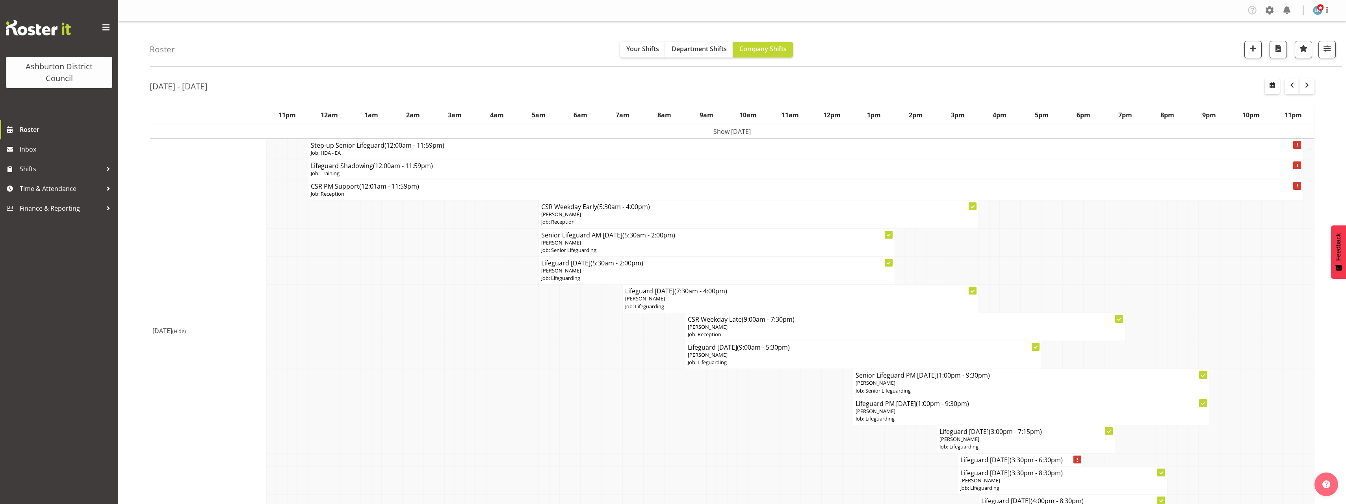
click at [931, 80] on div "[DATE] - [DATE]" at bounding box center [732, 87] width 1165 height 18
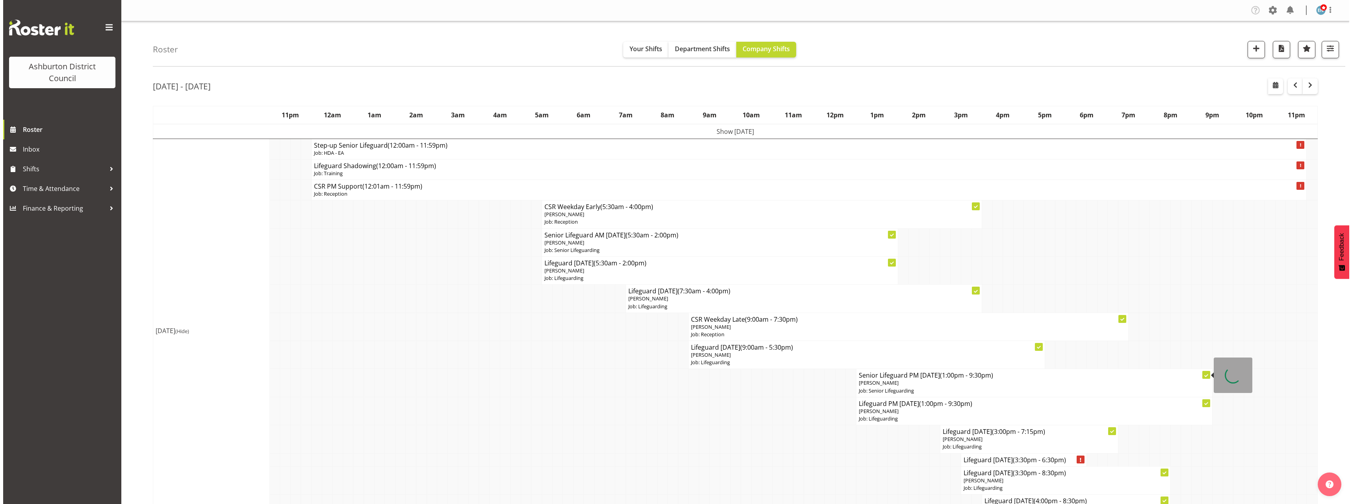
scroll to position [79, 0]
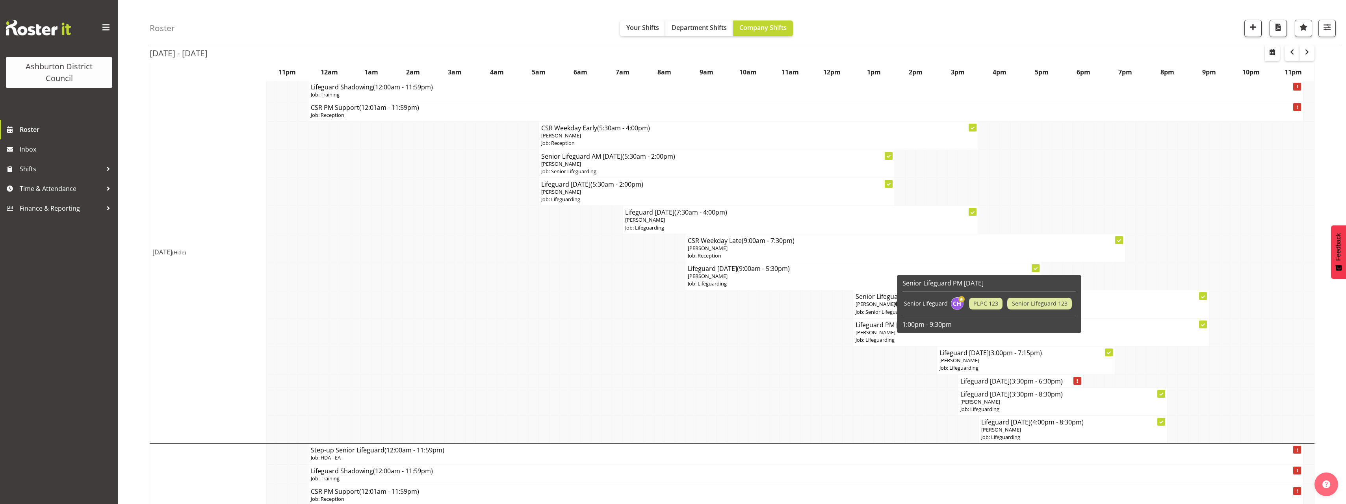
click at [887, 303] on span "[PERSON_NAME]" at bounding box center [876, 304] width 40 height 7
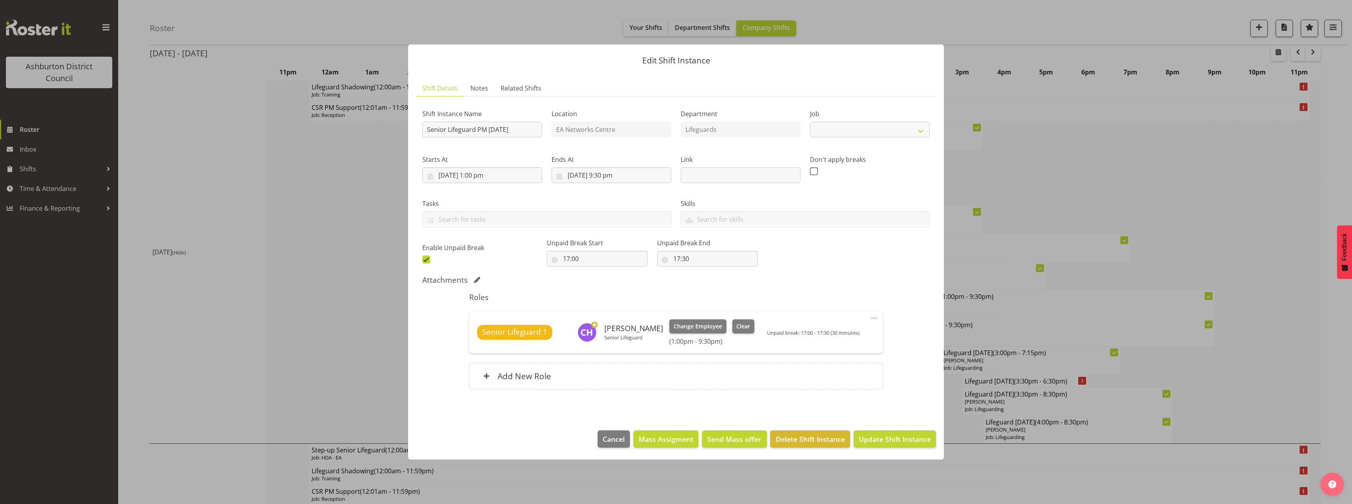
select select "2648"
drag, startPoint x: 486, startPoint y: 178, endPoint x: 486, endPoint y: 186, distance: 7.1
click at [485, 180] on input "[DATE] 1:00 pm" at bounding box center [482, 175] width 120 height 16
click at [479, 352] on span "00 01 02 03 04 05 06 07 08 09 10 11 12 13 14 15 16 17 18 19 20 21 22 23" at bounding box center [482, 345] width 18 height 20
click at [482, 343] on select "00 01 02 03 04 05 06 07 08 09 10 11 12 13 14 15 16 17 18 19 20 21 22 23" at bounding box center [482, 343] width 18 height 16
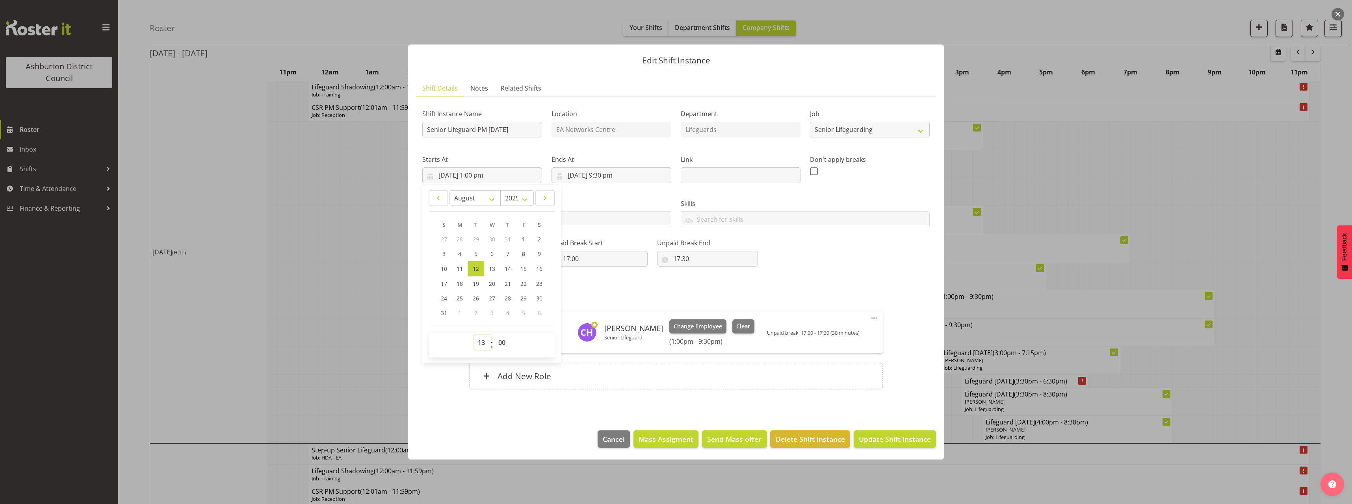
select select "8"
click at [473, 335] on select "00 01 02 03 04 05 06 07 08 09 10 11 12 13 14 15 16 17 18 19 20 21 22 23" at bounding box center [482, 343] width 18 height 16
type input "[DATE] 8:00 am"
click at [609, 180] on input "[DATE] 9:30 pm" at bounding box center [611, 175] width 120 height 16
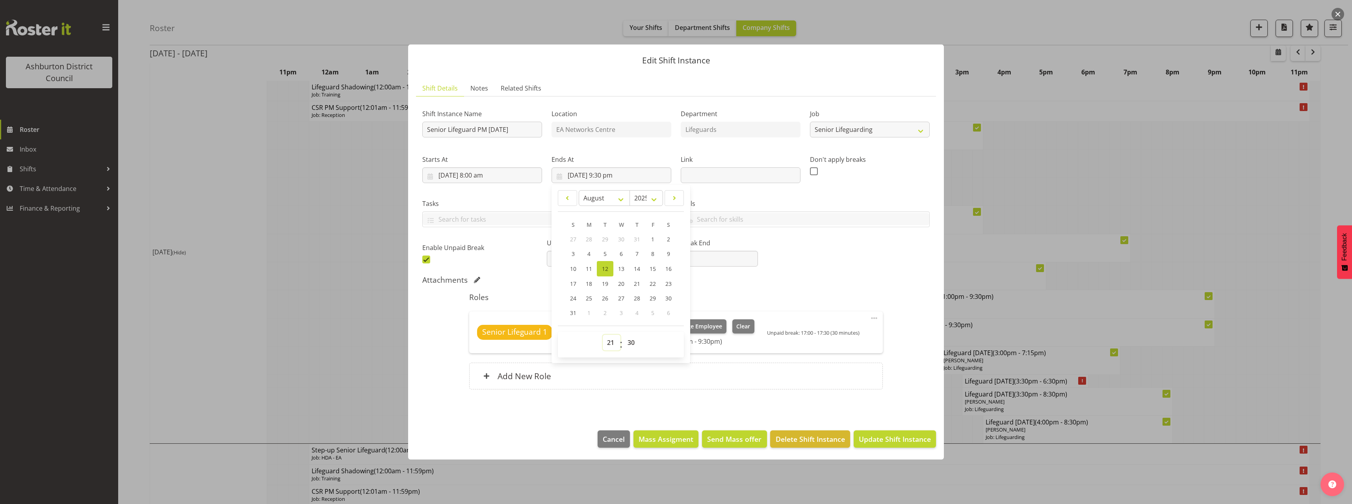
drag, startPoint x: 607, startPoint y: 343, endPoint x: 611, endPoint y: 333, distance: 10.8
click at [607, 343] on select "00 01 02 03 04 05 06 07 08 09 10 11 12 13 14 15 16 17 18 19 20 21 22 23" at bounding box center [612, 343] width 18 height 16
select select "17"
click at [603, 335] on select "00 01 02 03 04 05 06 07 08 09 10 11 12 13 14 15 16 17 18 19 20 21 22 23" at bounding box center [612, 343] width 18 height 16
type input "[DATE] 5:30 pm"
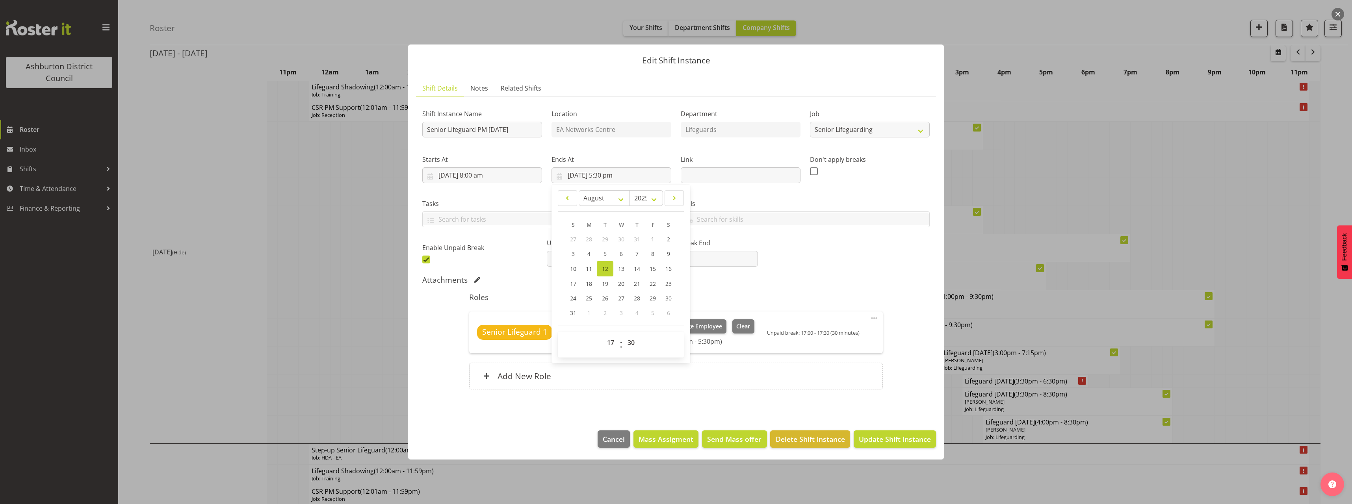
click at [832, 289] on div "Roles Senior Lifeguard 1 [PERSON_NAME] Senior Lifeguard Change Employee Clear (…" at bounding box center [675, 343] width 423 height 111
click at [888, 436] on span "Update Shift Instance" at bounding box center [895, 439] width 72 height 10
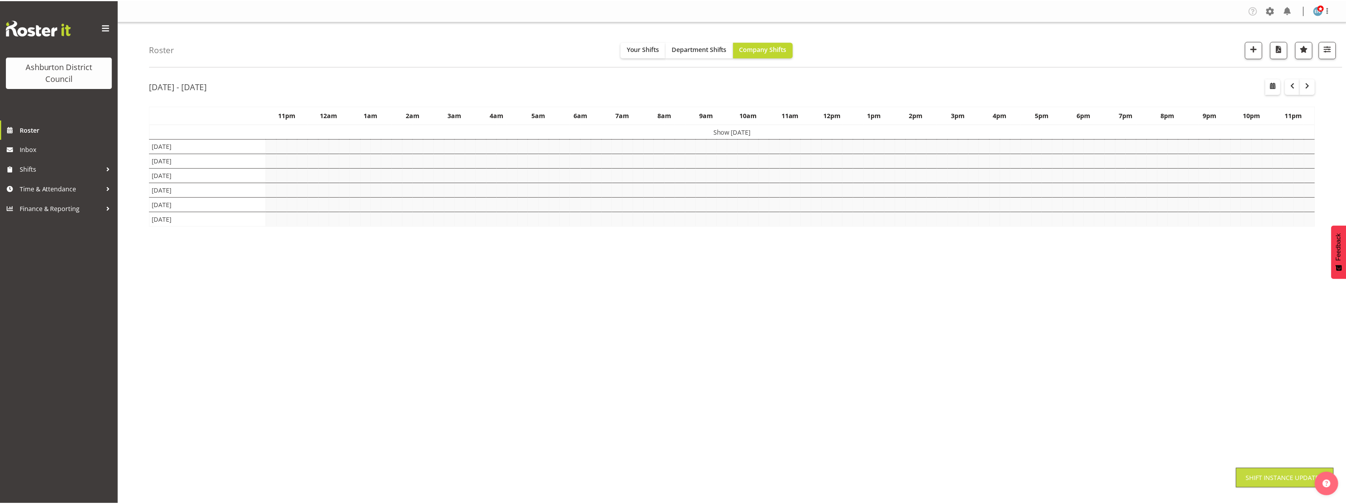
scroll to position [0, 0]
click at [1330, 148] on div "[DATE] - [DATE] [DATE] - [DATE] [DATE] Day Week Fortnight Month calendar Month …" at bounding box center [748, 229] width 1196 height 315
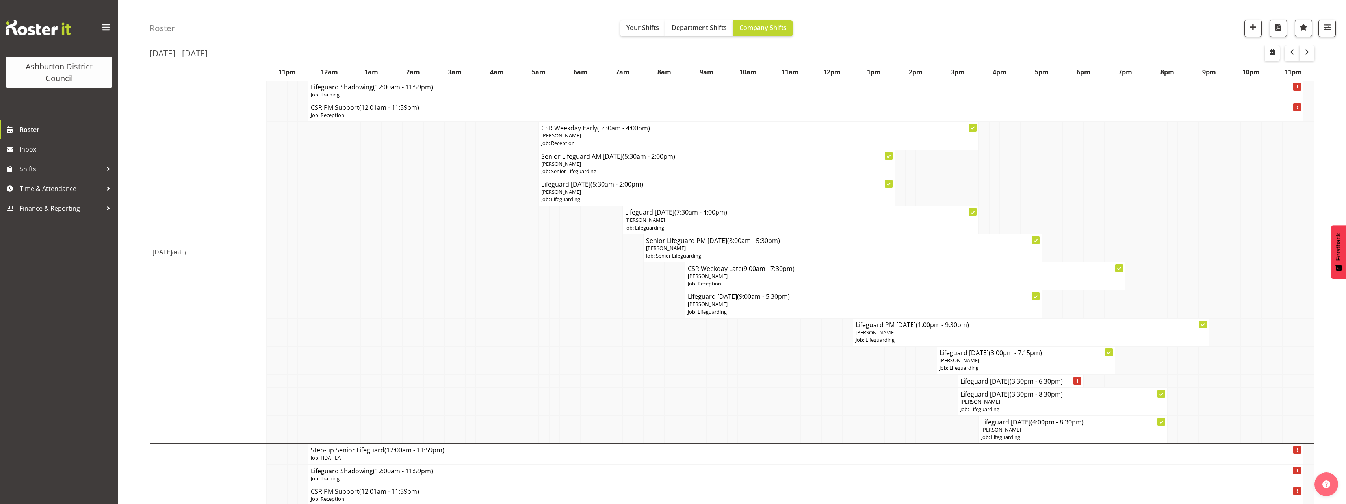
scroll to position [118, 0]
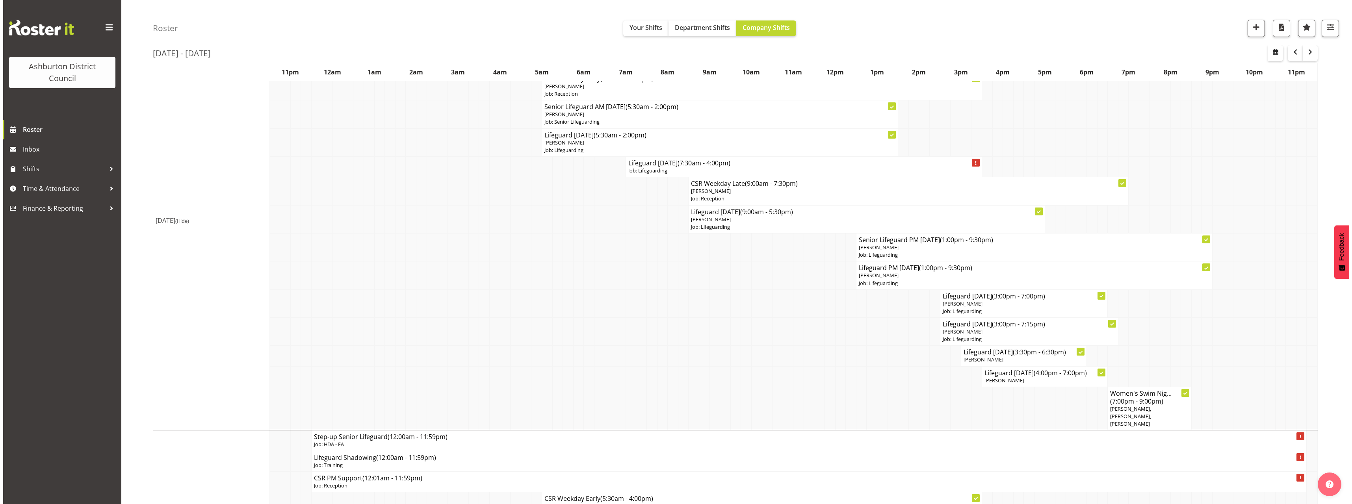
scroll to position [551, 0]
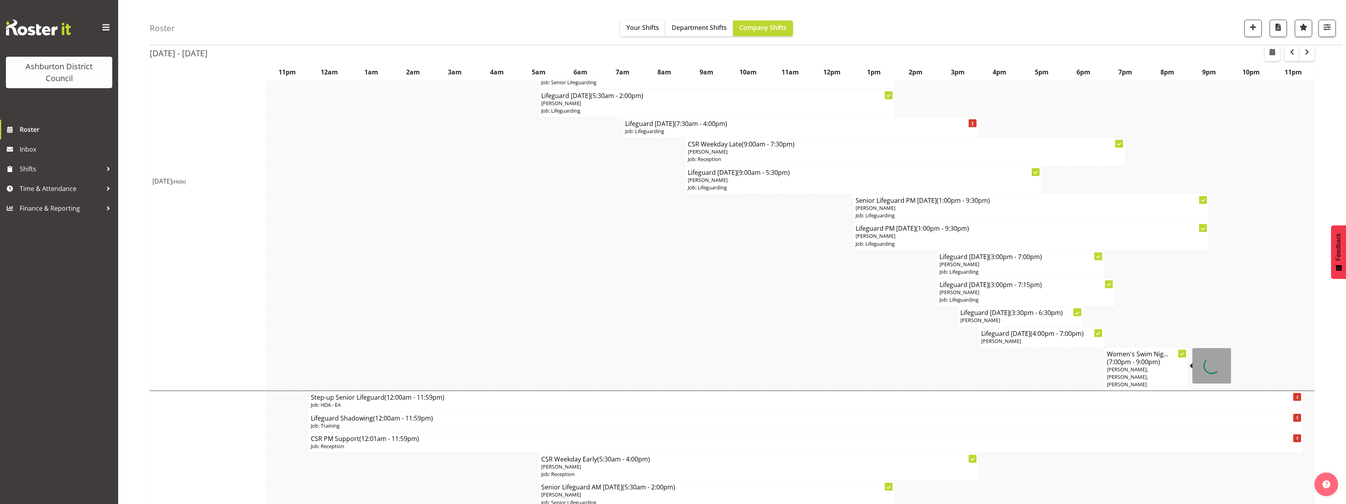
click at [1148, 370] on span "[PERSON_NAME], [PERSON_NAME], [PERSON_NAME]" at bounding box center [1127, 377] width 41 height 22
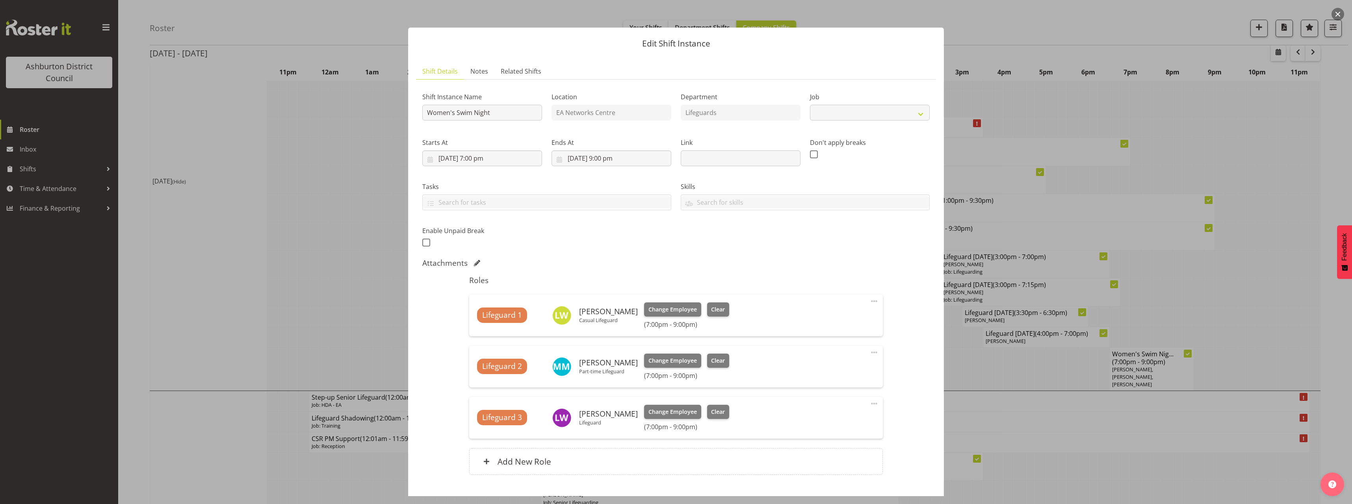
select select "38"
click at [717, 359] on span "Clear" at bounding box center [718, 360] width 14 height 9
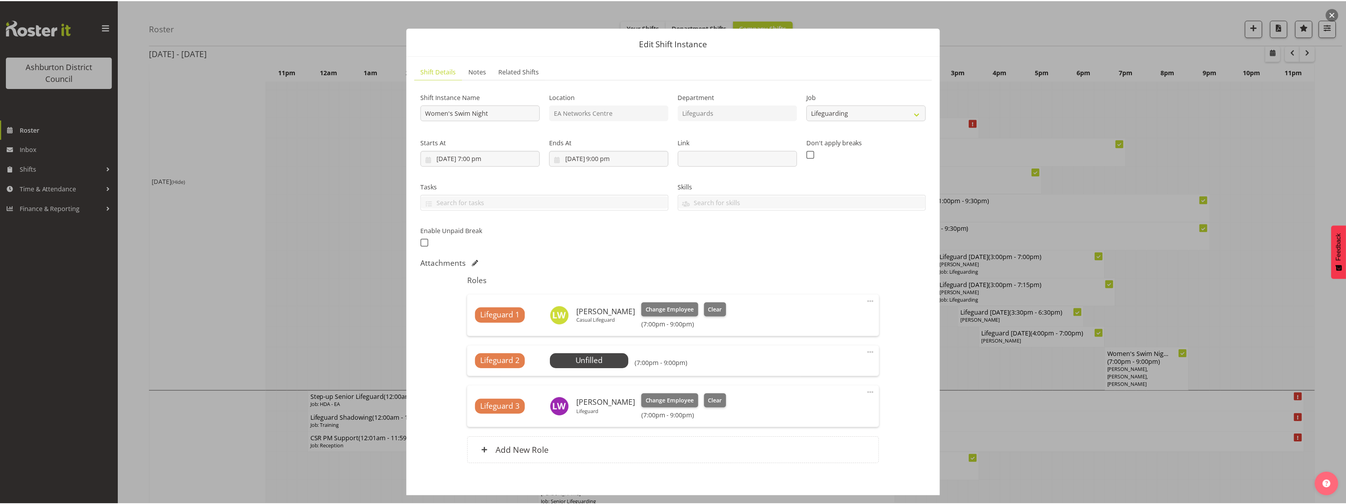
scroll to position [38, 0]
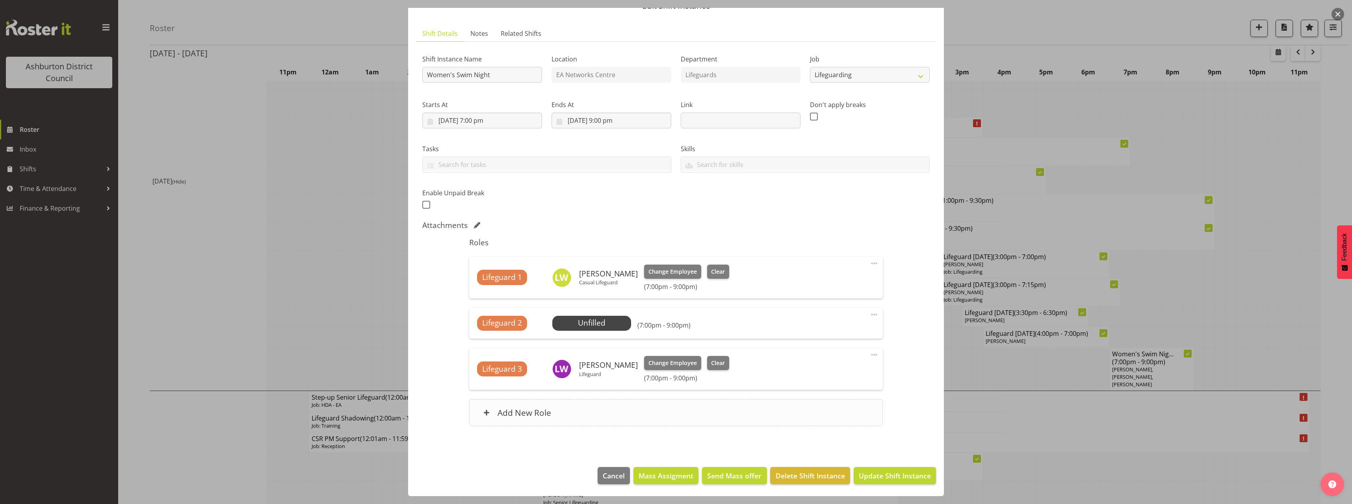
click at [667, 410] on div "Add New Role" at bounding box center [675, 412] width 413 height 27
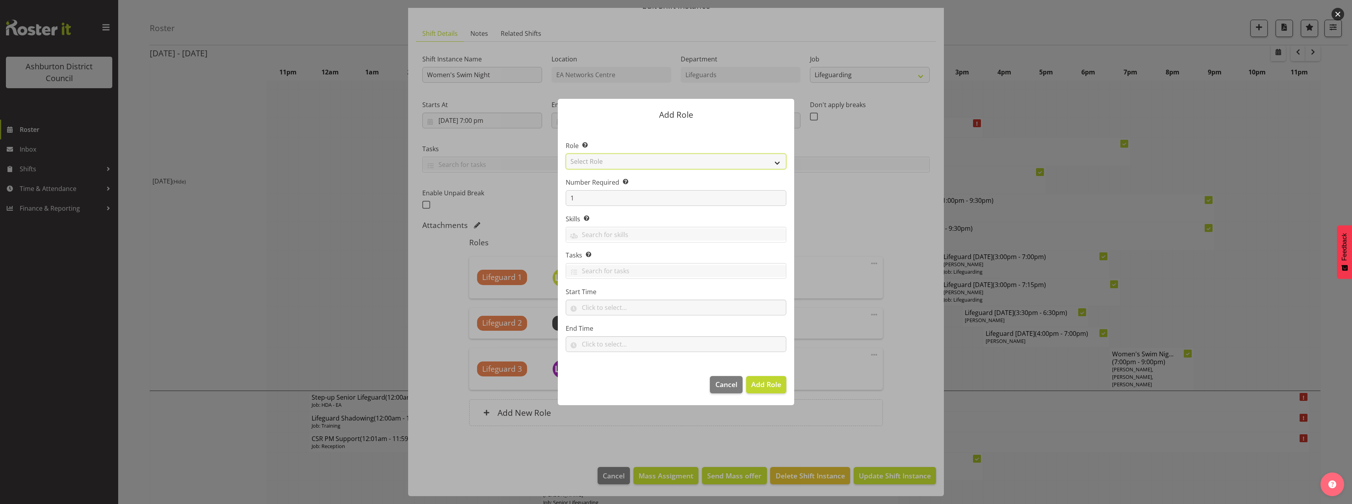
click at [677, 163] on select "Select Role AAGM Deputy Director AAGM Director Archivist Childrens Librarian Co…" at bounding box center [676, 162] width 221 height 16
select select "64"
click at [566, 154] on select "Select Role AAGM Deputy Director AAGM Director Archivist Childrens Librarian Co…" at bounding box center [676, 162] width 221 height 16
click at [603, 310] on input "text" at bounding box center [676, 308] width 221 height 16
click at [614, 336] on span "00 00 01 02 03 04 05 06 07 08 09 10 11 12 13 14 15 16 17 18 19 20 21 22 23" at bounding box center [620, 330] width 18 height 20
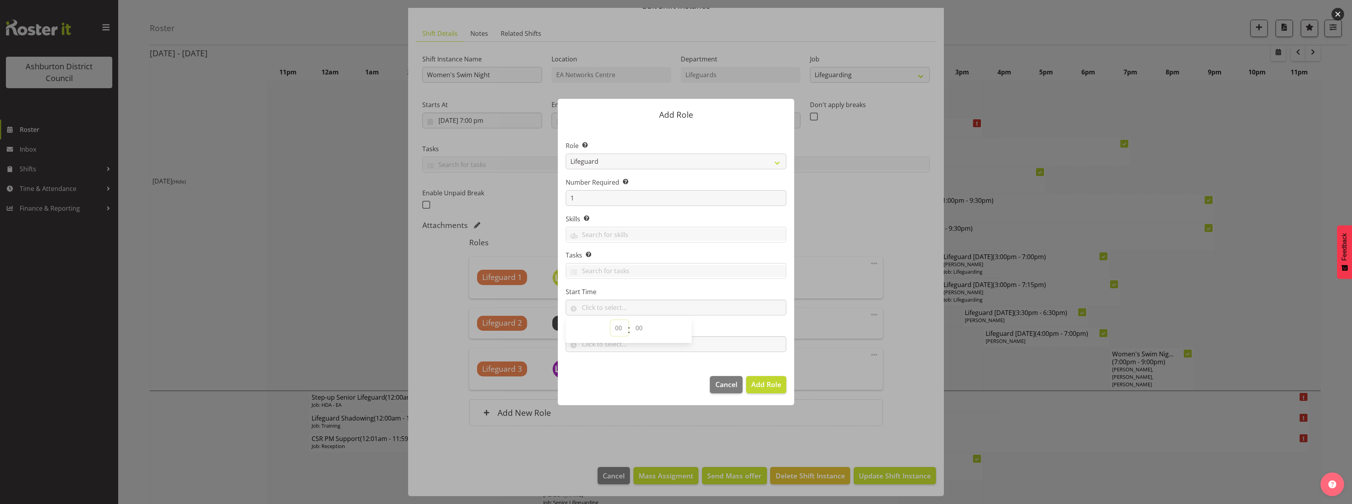
click at [616, 332] on select "00 00 01 02 03 04 05 06 07 08 09 10 11 12 13 14 15 16 17 18 19 20 21 22 23" at bounding box center [620, 328] width 18 height 16
select select "19"
click at [611, 320] on select "00 00 01 02 03 04 05 06 07 08 09 10 11 12 13 14 15 16 17 18 19 20 21 22 23" at bounding box center [620, 328] width 18 height 16
click at [633, 325] on select "00 00 01 02 03 04 05 06 07 08 09 10 11 12 13 14 15 16 17 18 19 20 21 22 23 24 2…" at bounding box center [640, 328] width 18 height 16
select select "0"
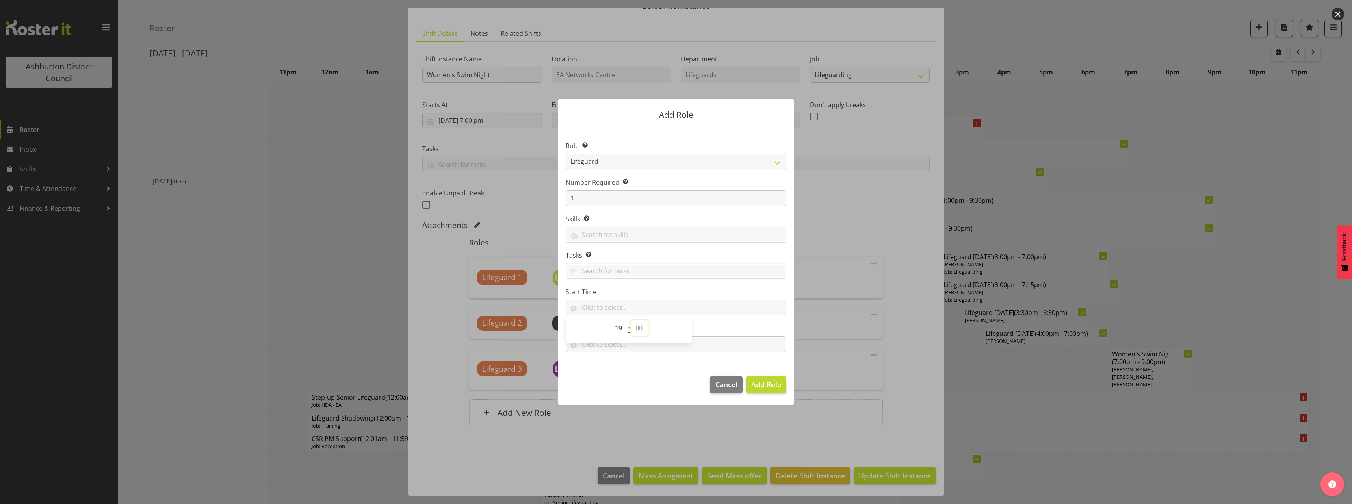
click at [631, 320] on select "00 00 01 02 03 04 05 06 07 08 09 10 11 12 13 14 15 16 17 18 19 20 21 22 23 24 2…" at bounding box center [640, 328] width 18 height 16
type input "19:00"
click at [647, 375] on footer "Cancel Add Role" at bounding box center [676, 386] width 236 height 37
click at [625, 346] on input "text" at bounding box center [676, 344] width 221 height 16
click at [622, 365] on select "00 00 01 02 03 04 05 06 07 08 09 10 11 12 13 14 15 16 17 18 19 20 21 22 23" at bounding box center [620, 365] width 18 height 16
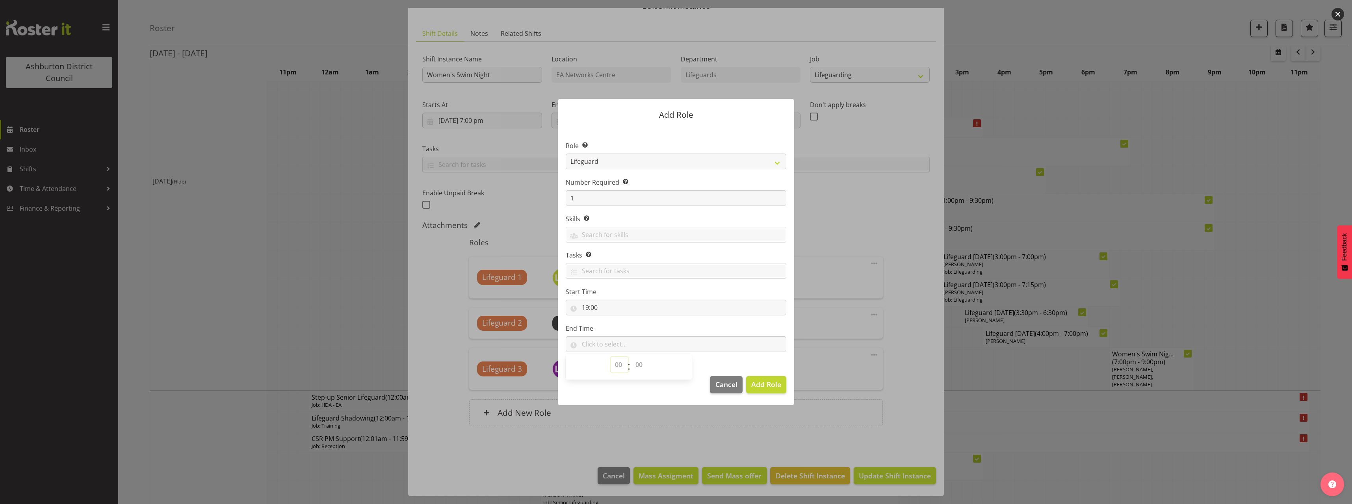
select select "20"
click at [611, 357] on select "00 00 01 02 03 04 05 06 07 08 09 10 11 12 13 14 15 16 17 18 19 20 21 22 23" at bounding box center [620, 365] width 18 height 16
click at [637, 362] on select "00 00 01 02 03 04 05 06 07 08 09 10 11 12 13 14 15 16 17 18 19 20 21 22 23 24 2…" at bounding box center [640, 365] width 18 height 16
select select "30"
click at [631, 357] on select "00 00 01 02 03 04 05 06 07 08 09 10 11 12 13 14 15 16 17 18 19 20 21 22 23 24 2…" at bounding box center [640, 365] width 18 height 16
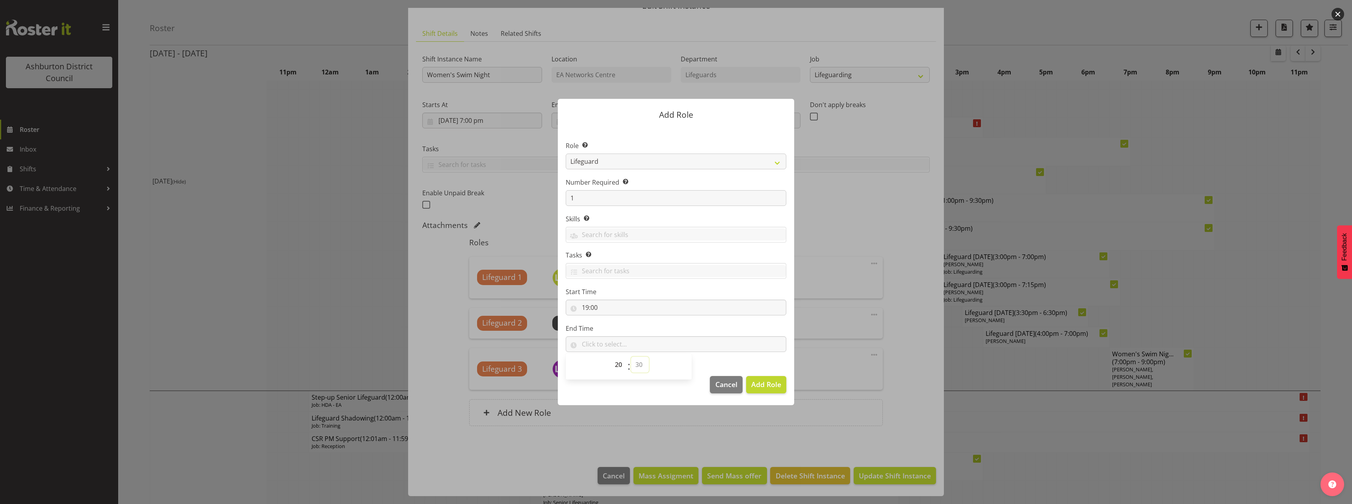
type input "20:30"
click at [755, 360] on section "Role Select the role you wish to add to the shift. AAGM Deputy Director AAGM Di…" at bounding box center [676, 247] width 236 height 241
click at [775, 388] on span "Add Role" at bounding box center [766, 384] width 30 height 9
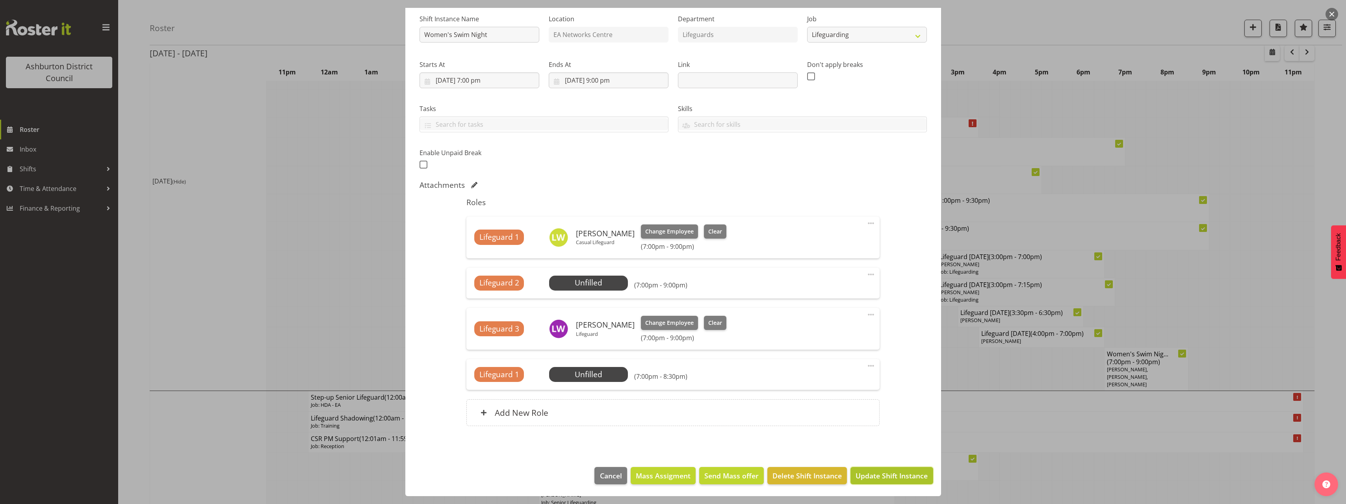
click at [896, 472] on span "Update Shift Instance" at bounding box center [892, 476] width 72 height 10
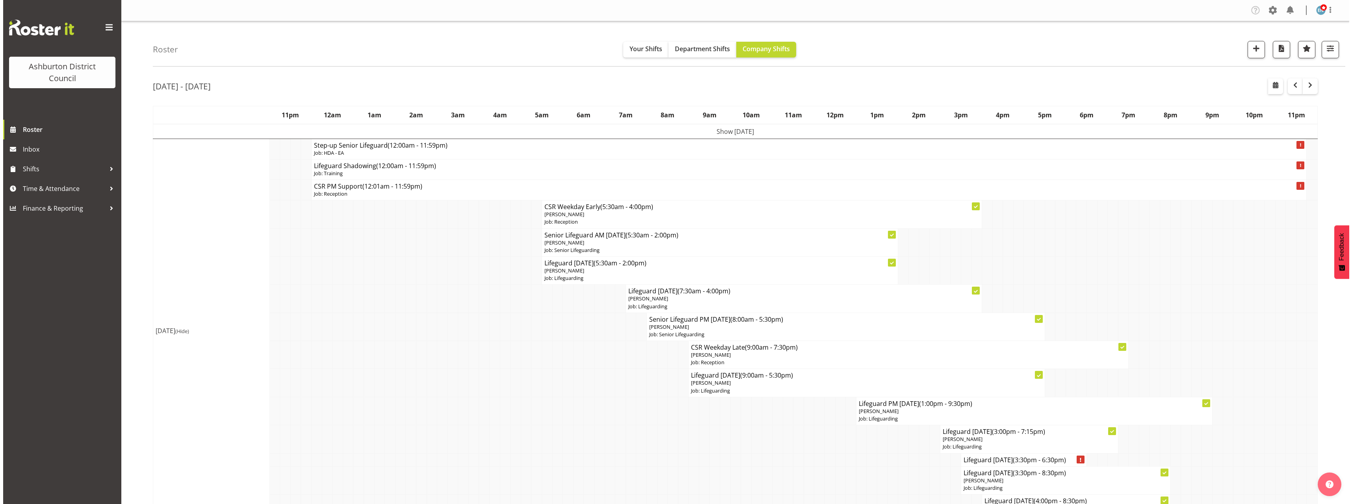
scroll to position [118, 0]
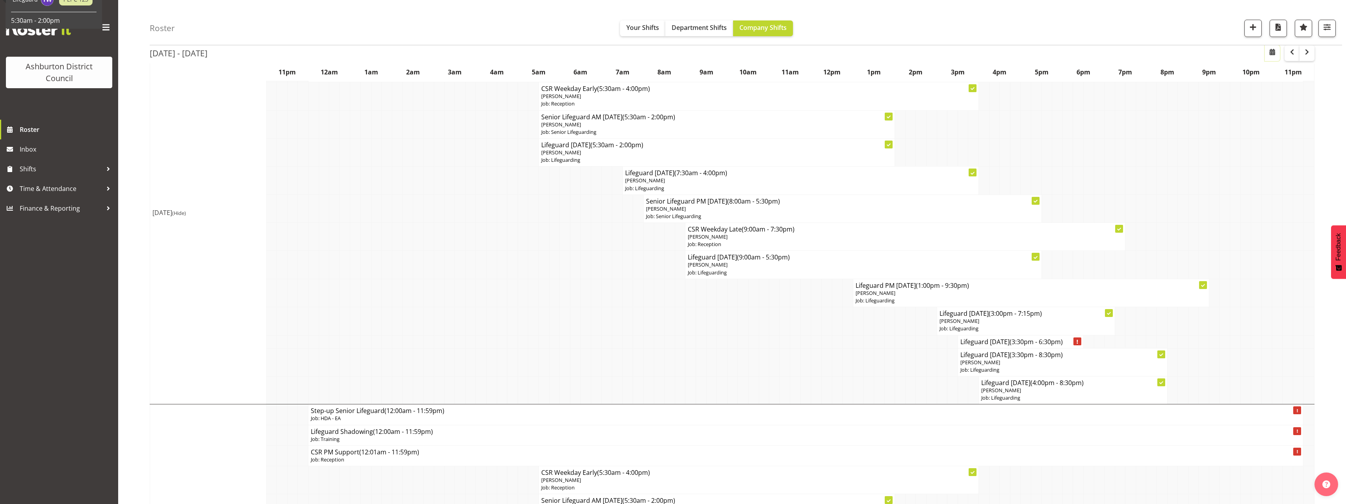
click at [1272, 57] on span "button" at bounding box center [1272, 52] width 2 height 10
select select "7"
select select "2025"
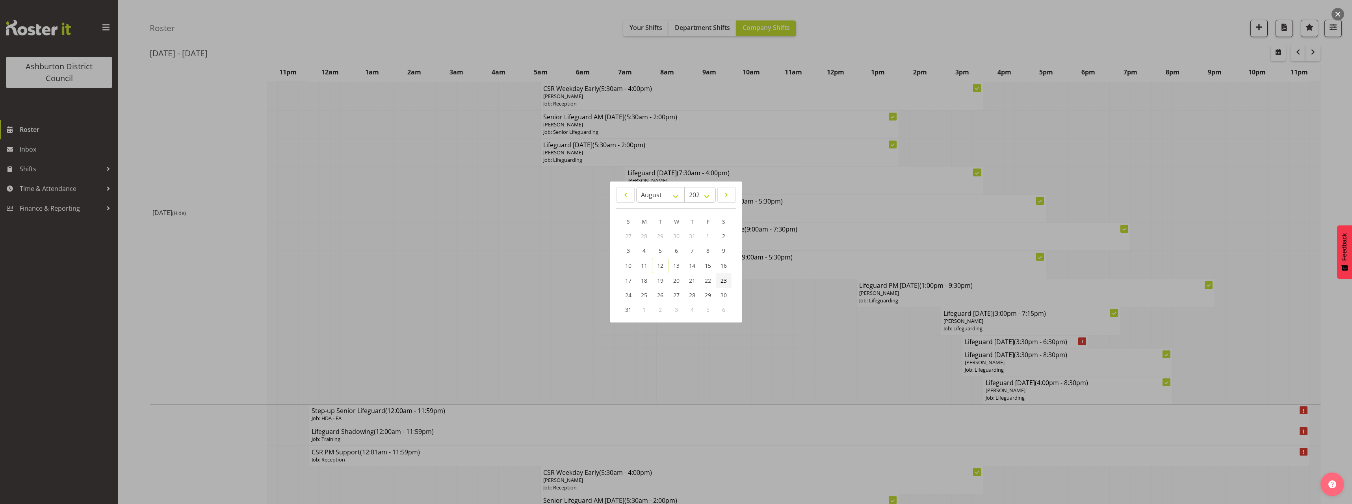
click at [726, 281] on span "23" at bounding box center [723, 280] width 6 height 7
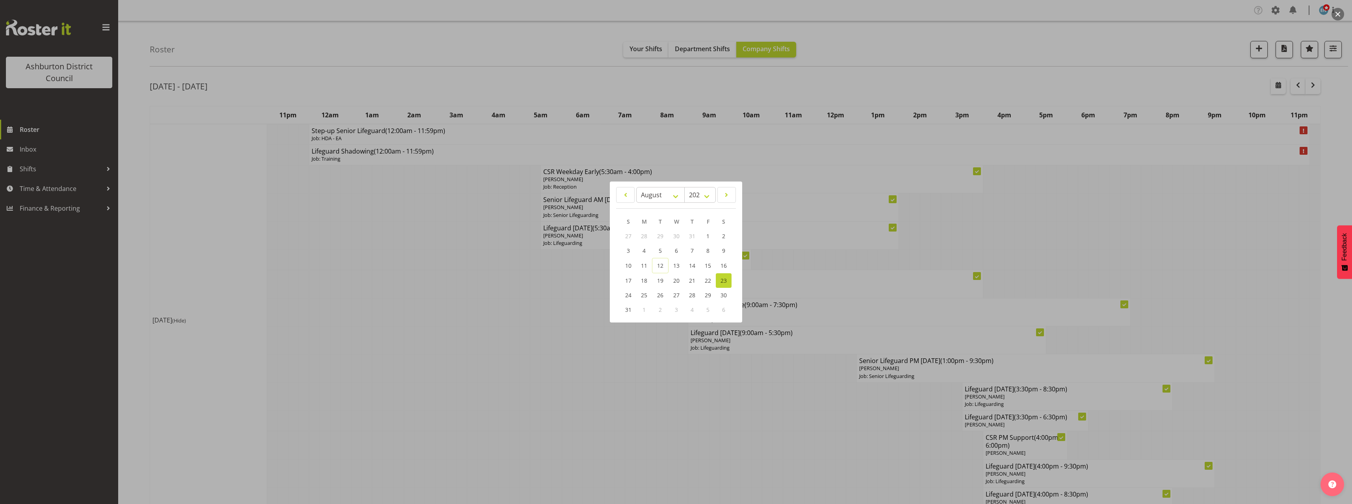
click at [131, 231] on div at bounding box center [676, 252] width 1352 height 504
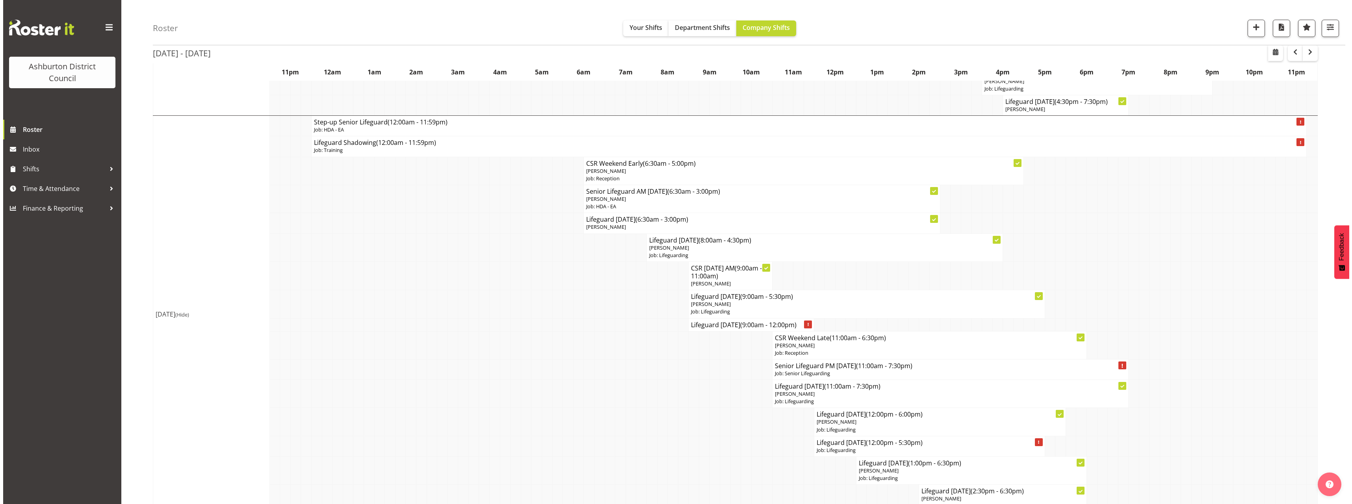
scroll to position [2009, 0]
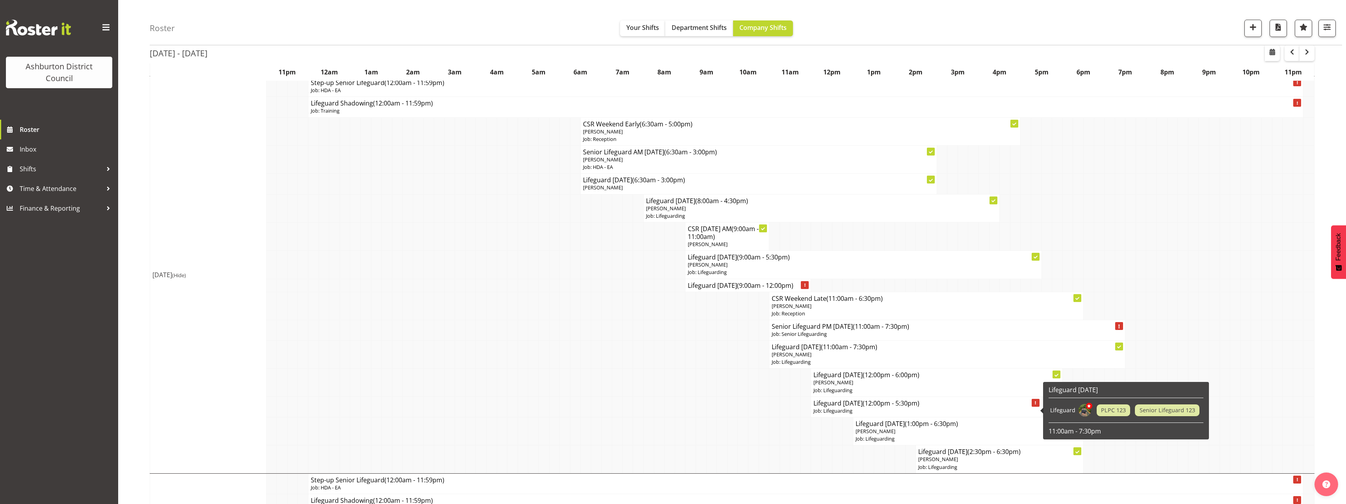
click at [884, 406] on span "(12:00pm - 5:30pm)" at bounding box center [891, 403] width 57 height 9
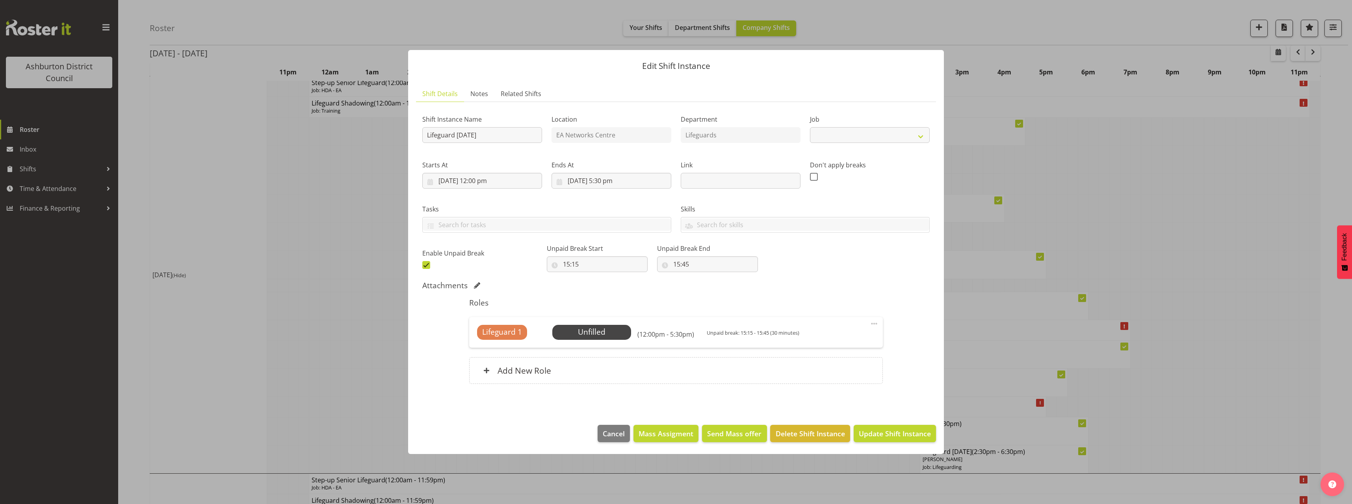
select select "38"
click at [607, 338] on span "Select Employee" at bounding box center [591, 332] width 59 height 11
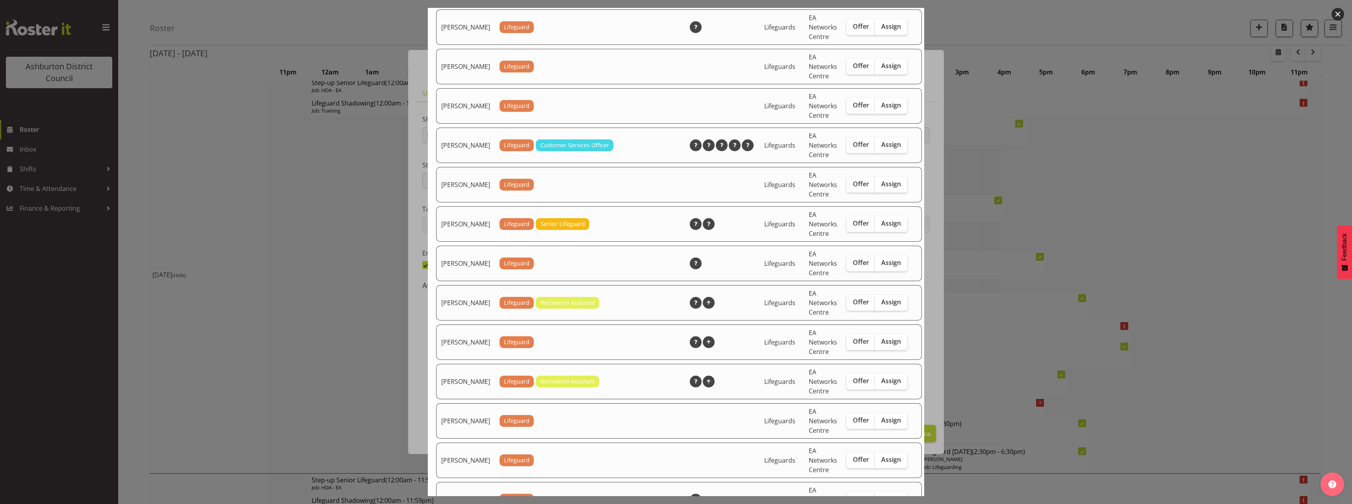
scroll to position [945, 0]
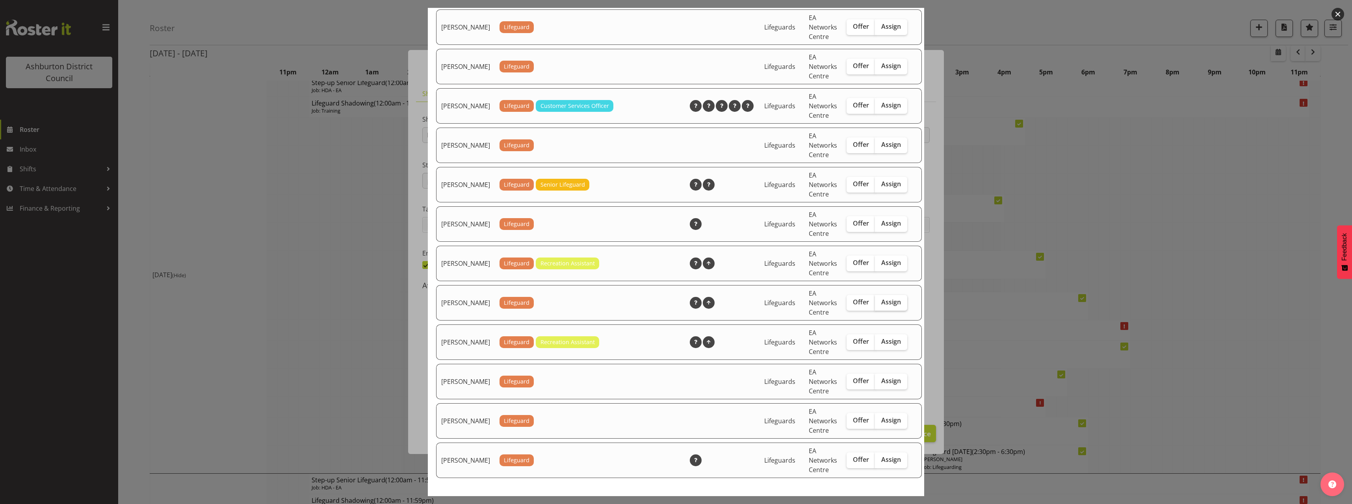
click at [881, 306] on span "Assign" at bounding box center [891, 302] width 20 height 8
click at [875, 305] on input "Assign" at bounding box center [877, 302] width 5 height 5
checkbox input "true"
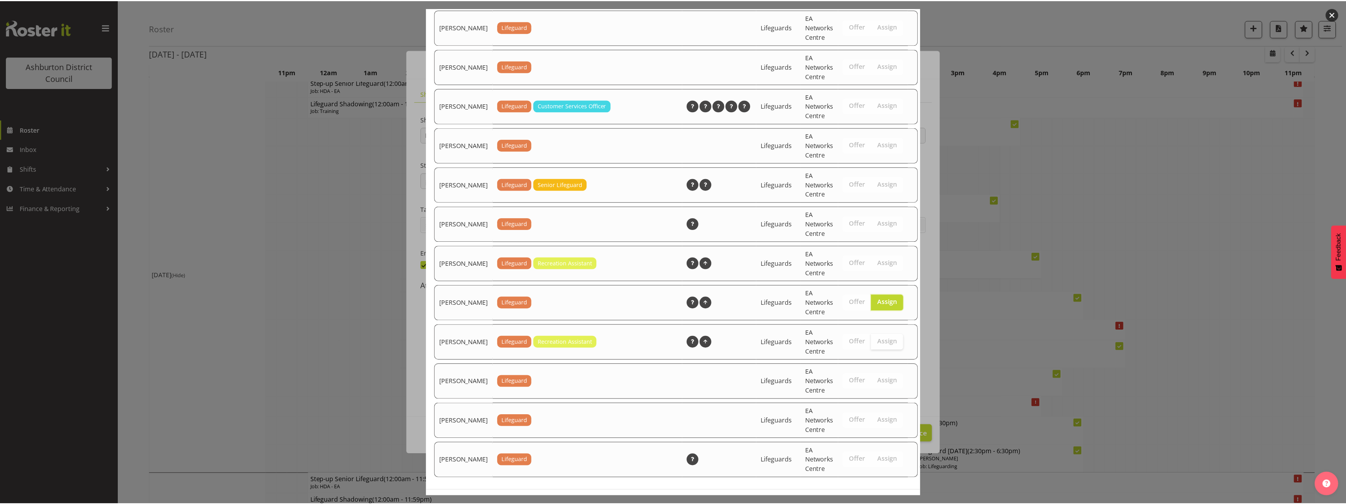
scroll to position [986, 0]
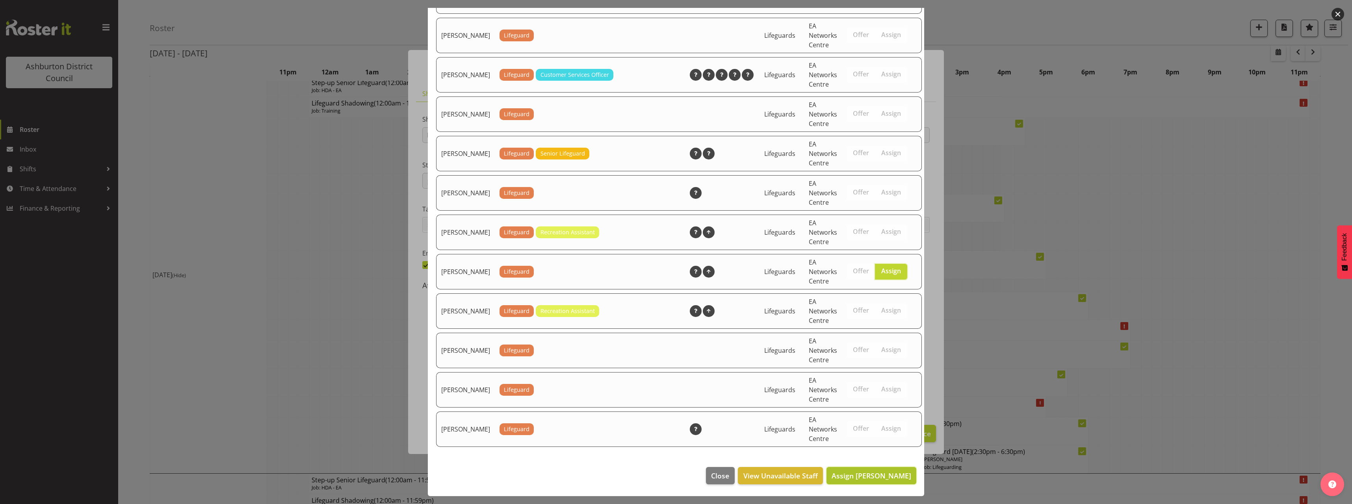
click at [870, 479] on span "Assign [PERSON_NAME]" at bounding box center [872, 475] width 80 height 9
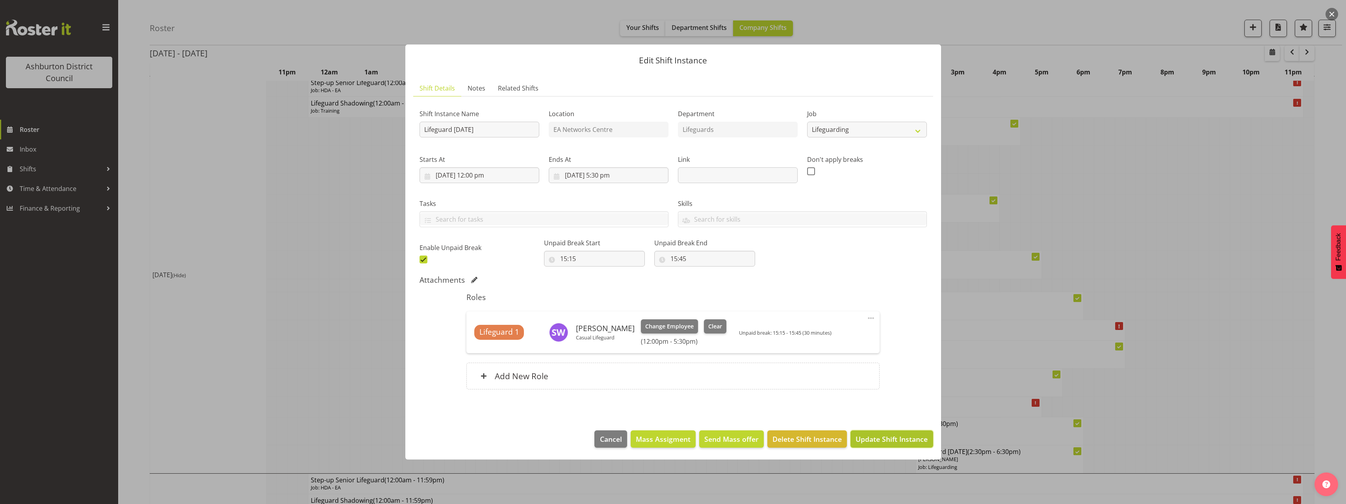
click at [878, 440] on span "Update Shift Instance" at bounding box center [892, 439] width 72 height 10
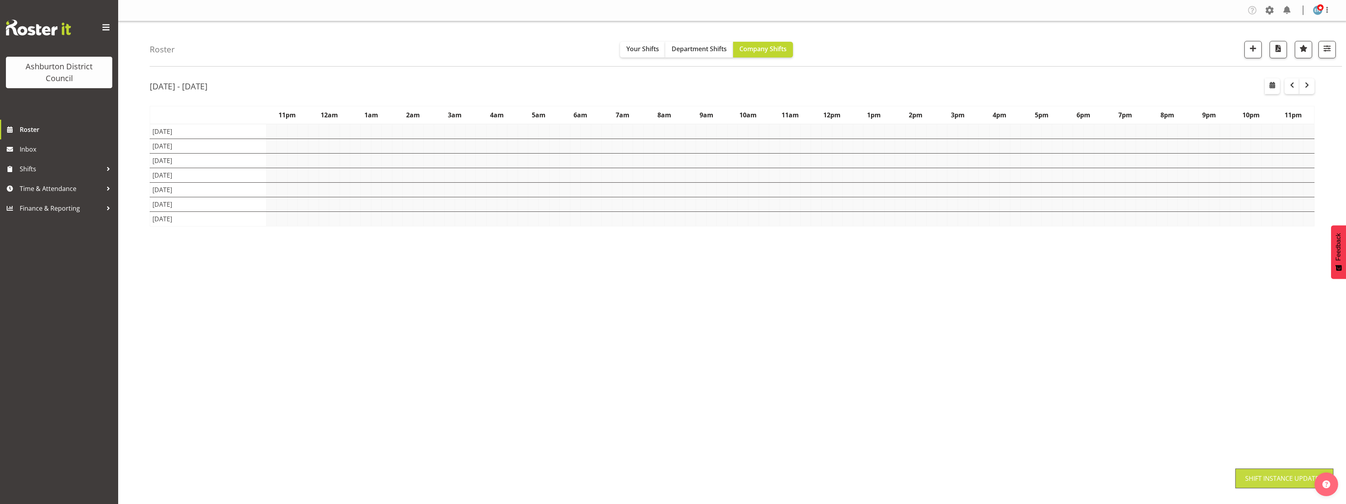
scroll to position [0, 0]
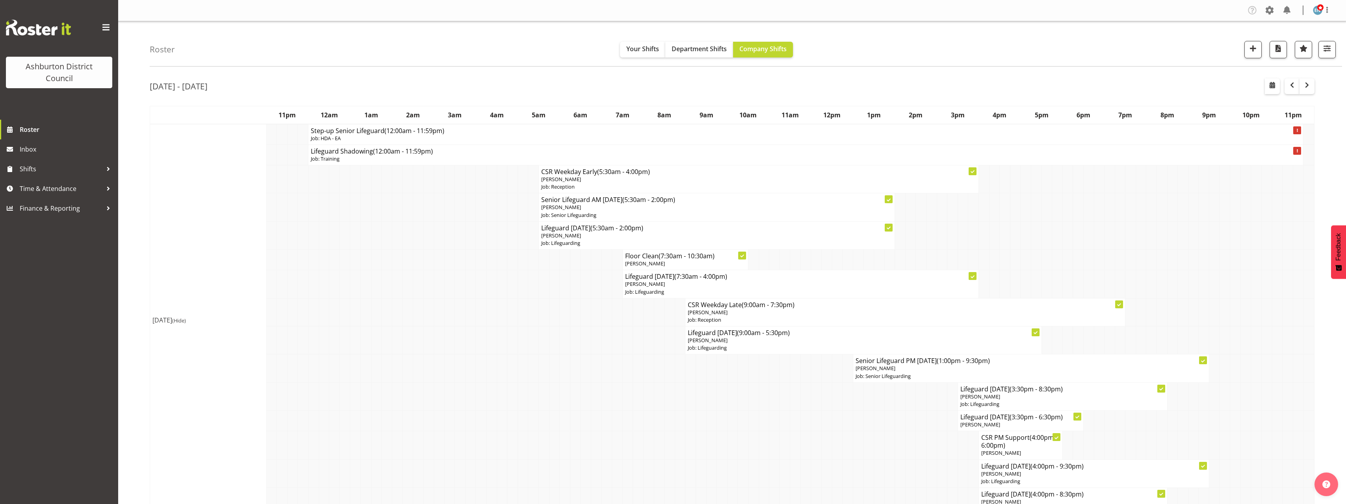
click at [1275, 89] on span "button" at bounding box center [1272, 84] width 9 height 9
select select "7"
select select "2025"
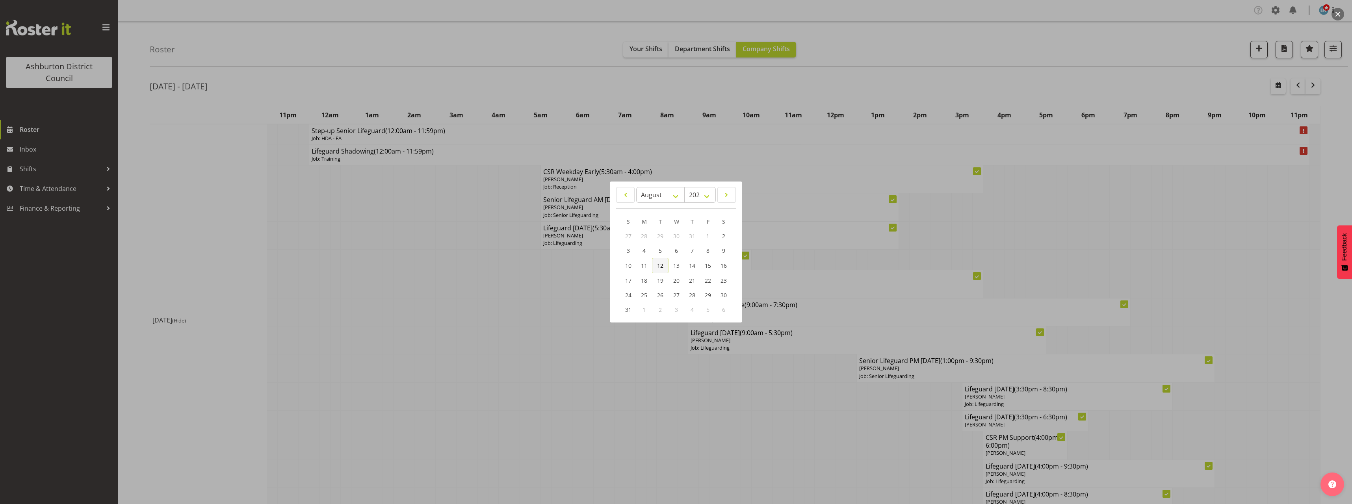
click at [659, 266] on span "12" at bounding box center [660, 265] width 6 height 7
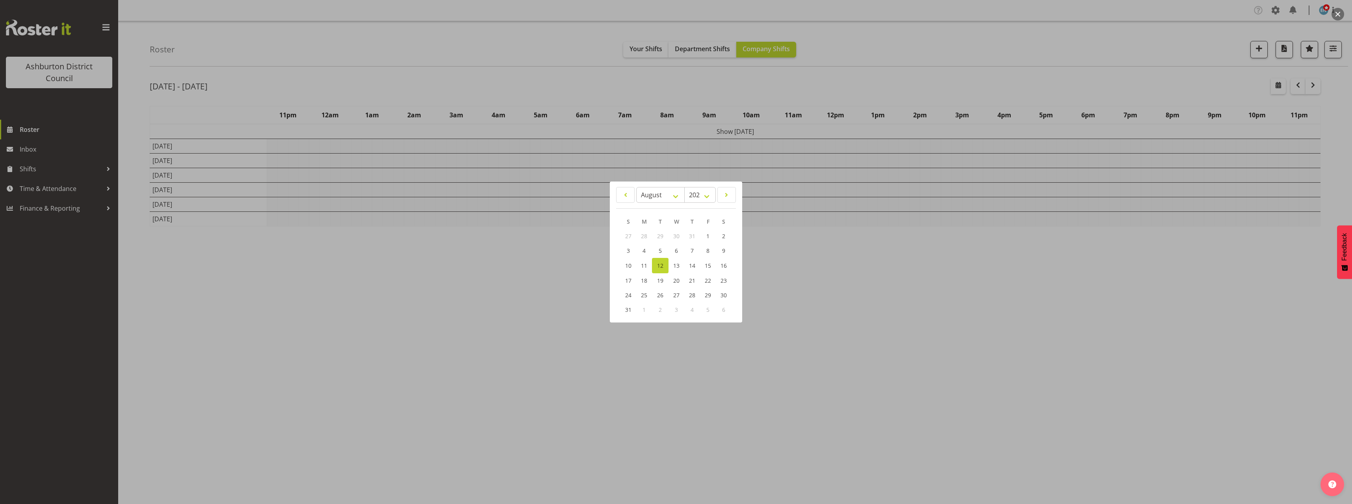
click at [134, 150] on div at bounding box center [676, 252] width 1352 height 504
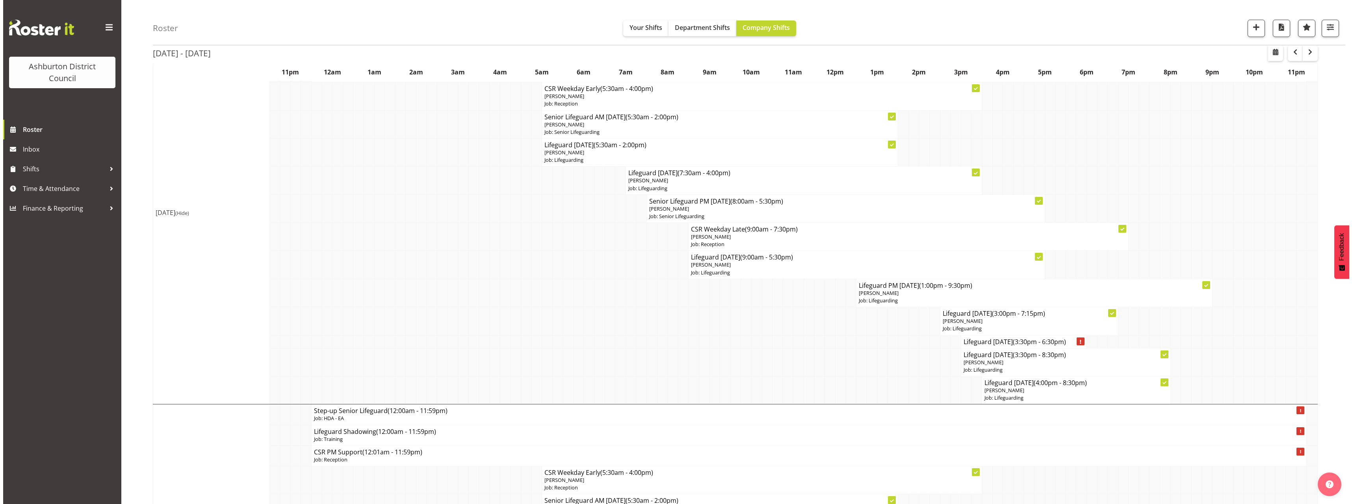
scroll to position [39, 0]
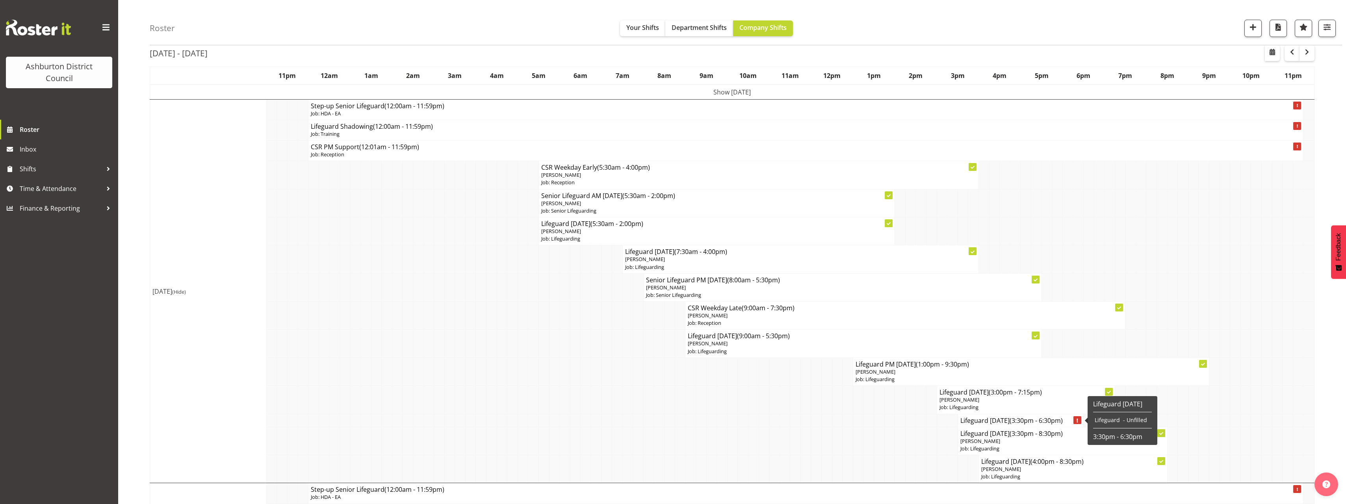
click at [1043, 424] on span "(3:30pm - 6:30pm)" at bounding box center [1036, 420] width 53 height 9
select select
select select "7"
select select "2025"
select select "18"
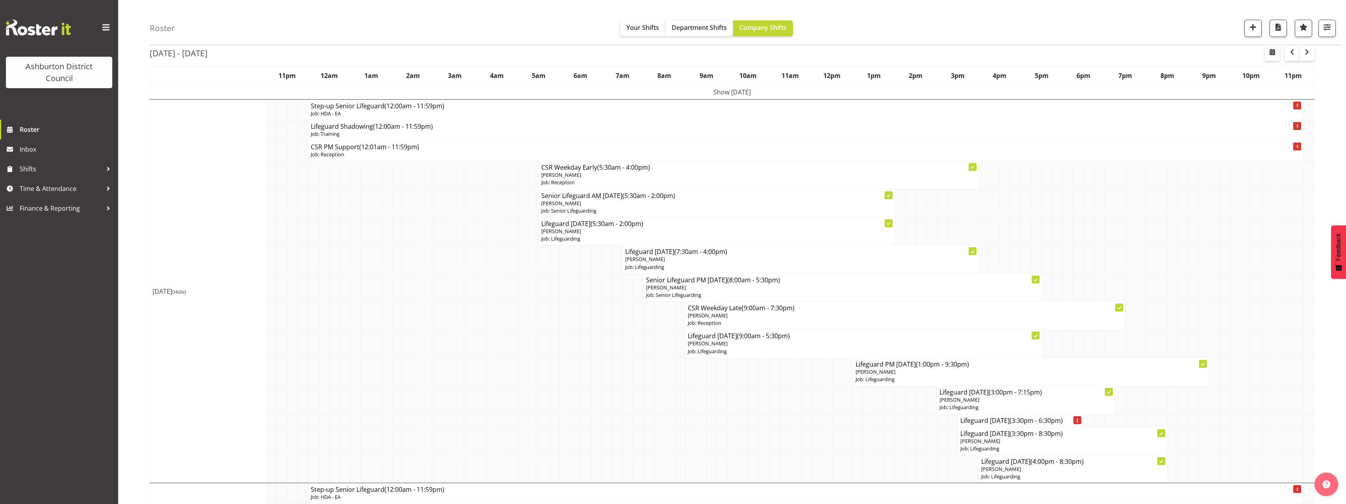
select select "30"
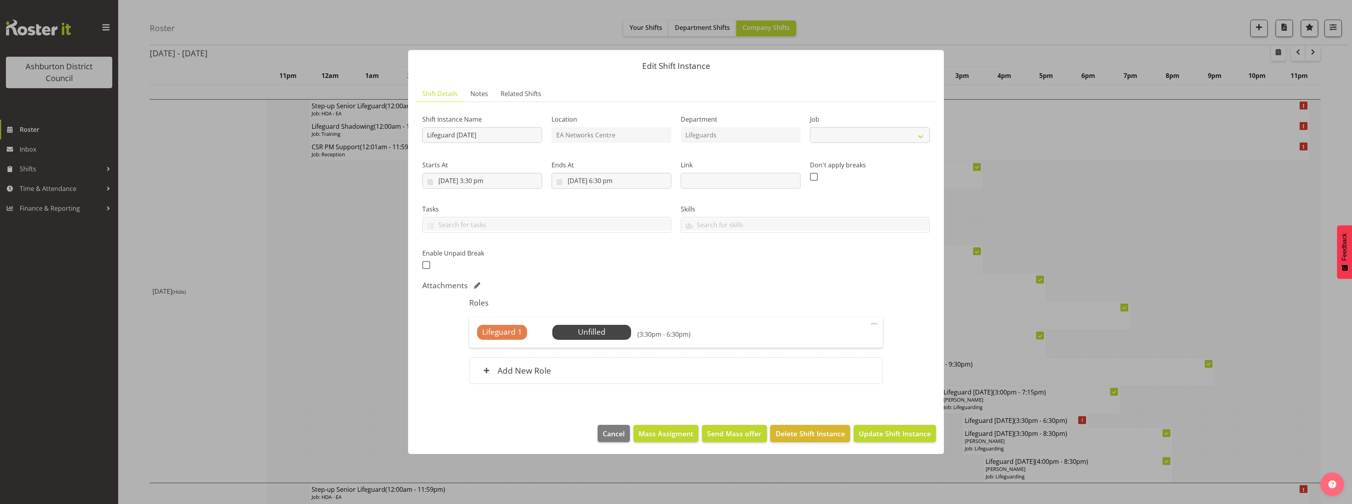
select select "38"
click at [607, 179] on input "[DATE] 6:30 pm" at bounding box center [611, 181] width 120 height 16
click at [609, 347] on select "00 01 02 03 04 05 06 07 08 09 10 11 12 13 14 15 16 17 18 19 20 21 22 23" at bounding box center [612, 348] width 18 height 16
select select "19"
click at [603, 340] on select "00 01 02 03 04 05 06 07 08 09 10 11 12 13 14 15 16 17 18 19 20 21 22 23" at bounding box center [612, 348] width 18 height 16
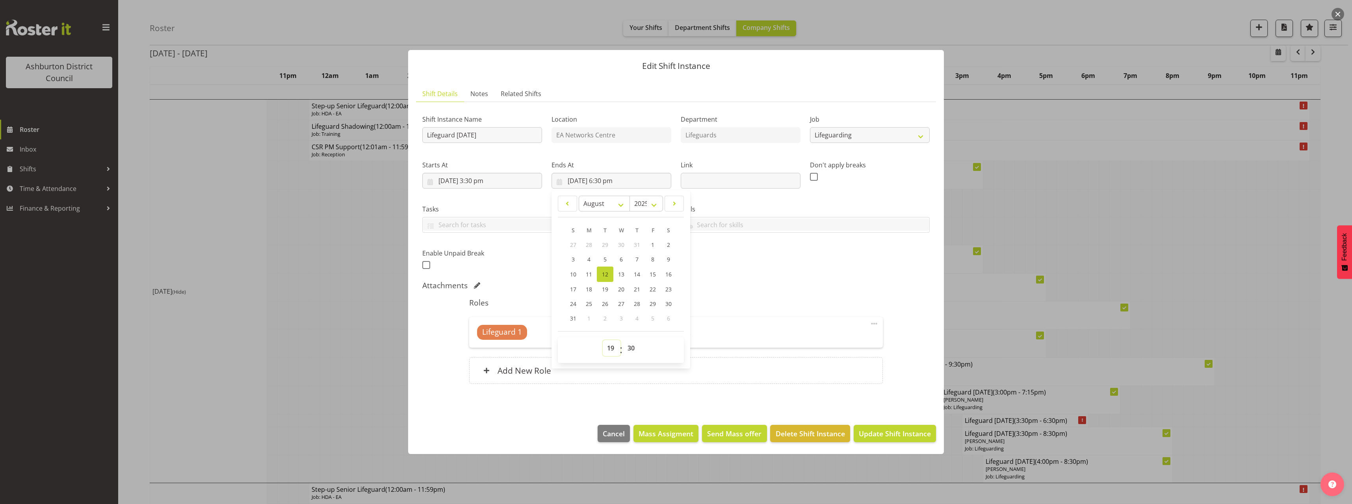
type input "[DATE] 7:30 pm"
click at [783, 289] on div "Attachments" at bounding box center [675, 285] width 507 height 9
click at [902, 432] on span "Update Shift Instance" at bounding box center [895, 434] width 72 height 10
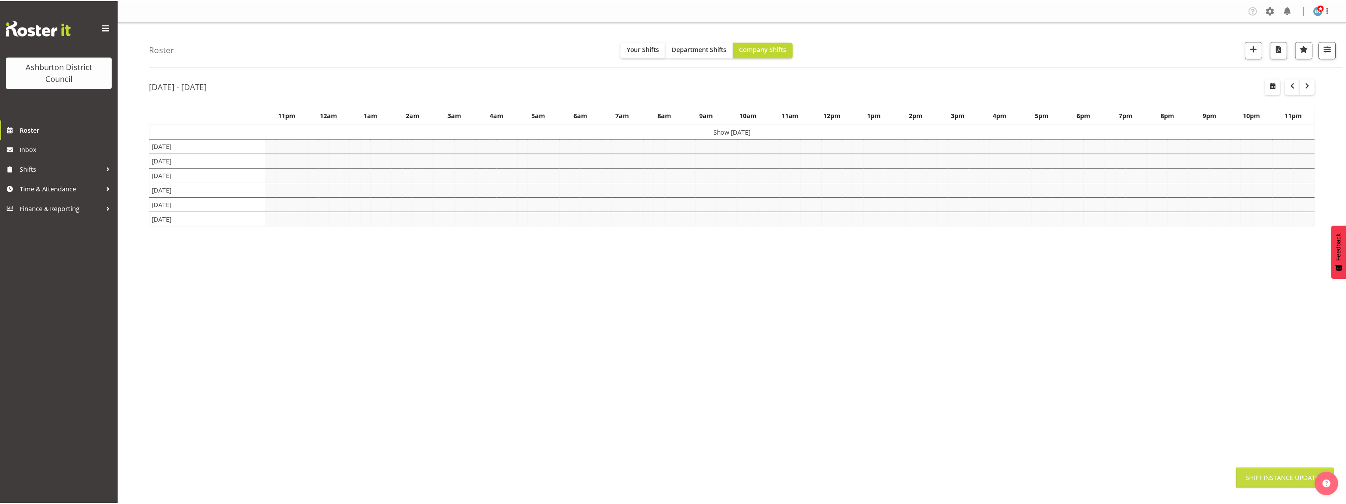
scroll to position [0, 0]
click at [1319, 294] on div "[DATE] - [DATE] [DATE] - [DATE] [DATE] Day Week Fortnight Month calendar Month …" at bounding box center [748, 229] width 1196 height 315
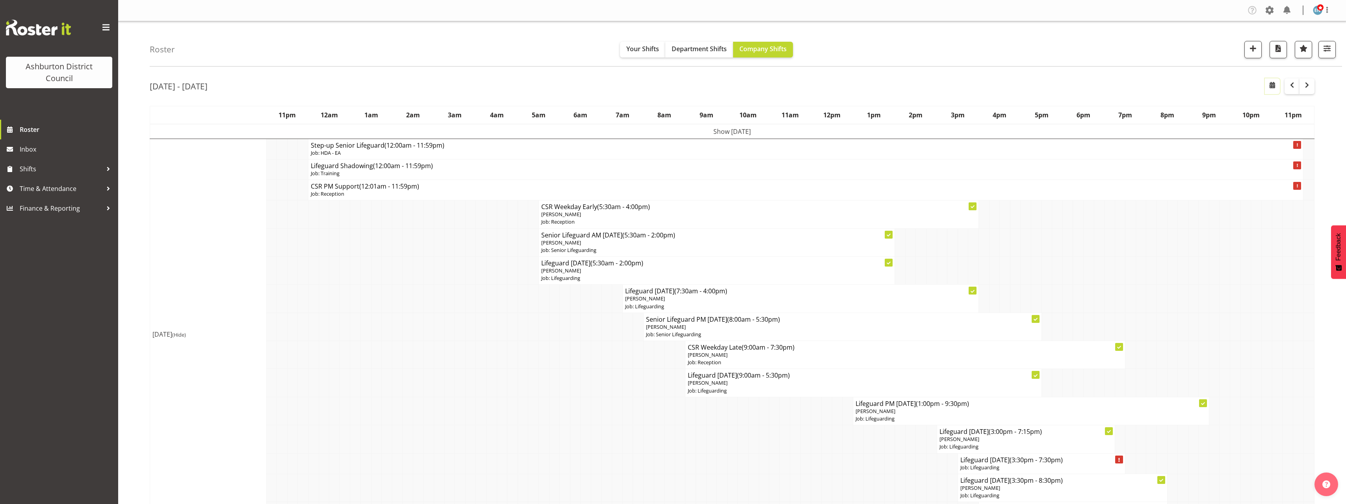
click at [1270, 89] on span "button" at bounding box center [1272, 84] width 9 height 9
select select "7"
select select "2025"
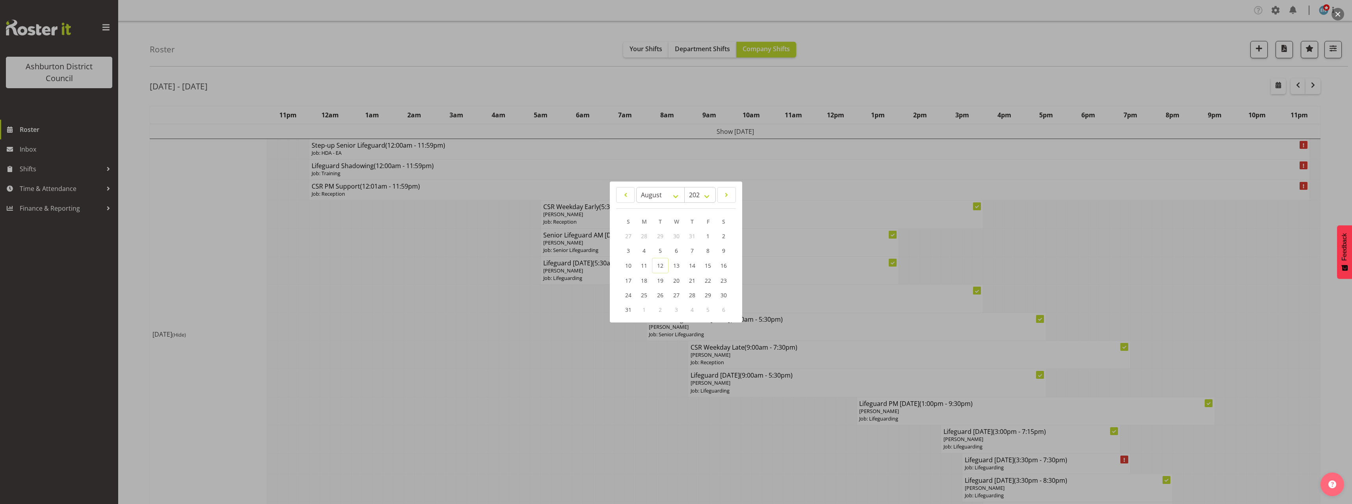
click at [1327, 50] on div at bounding box center [676, 252] width 1352 height 504
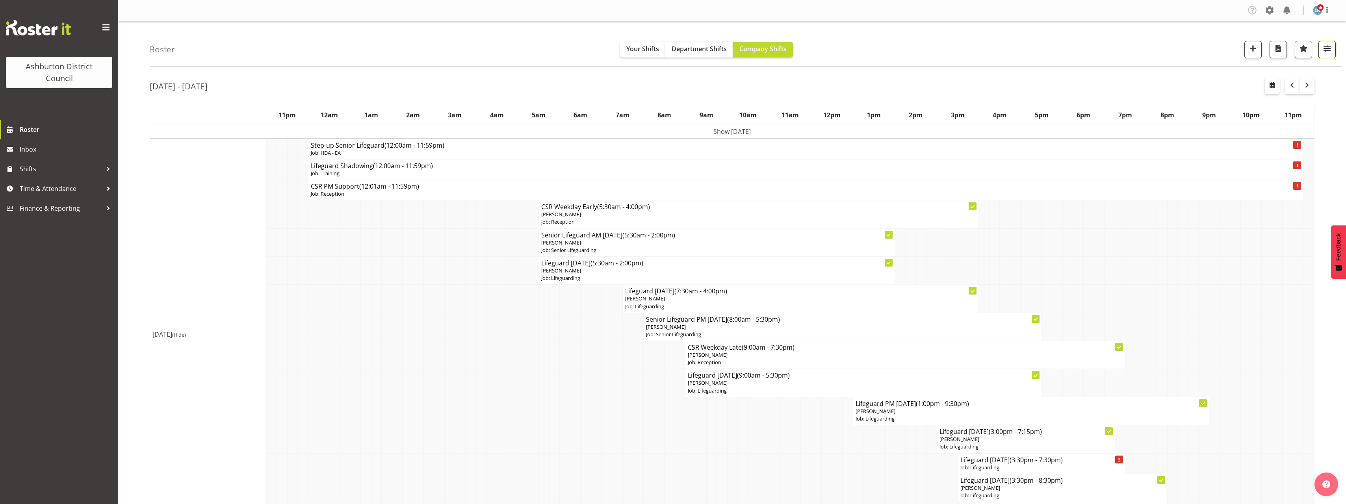
click at [1332, 51] on span "button" at bounding box center [1327, 48] width 10 height 10
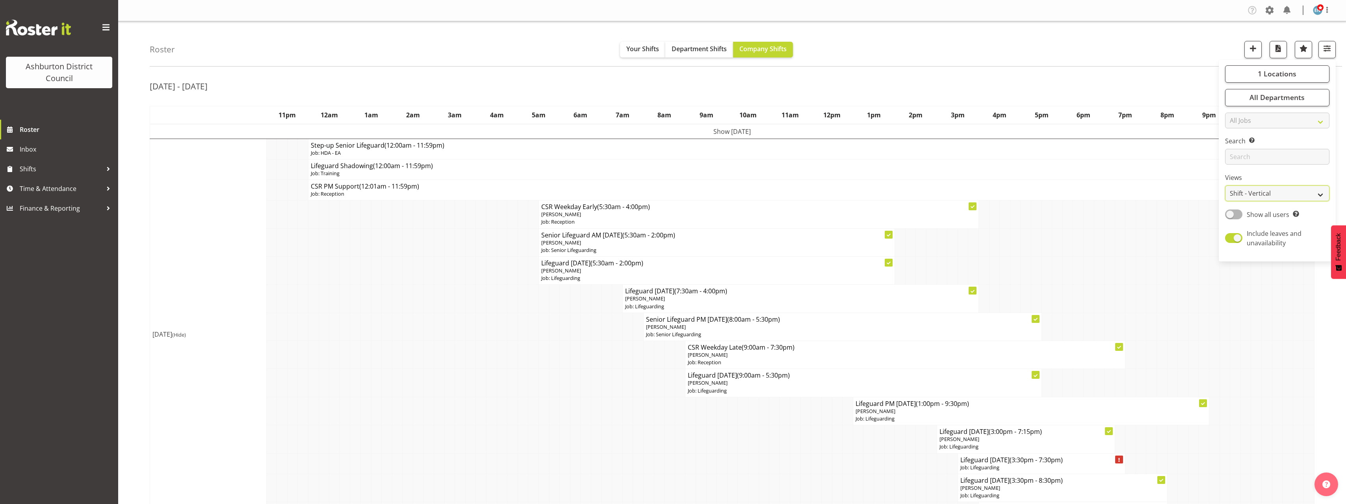
click at [1280, 191] on select "Staff Role Shift - Horizontal Shift - Vertical Staff - Location" at bounding box center [1277, 194] width 104 height 16
select select "staff"
click at [1225, 186] on select "Staff Role Shift - Horizontal Shift - Vertical Staff - Location" at bounding box center [1277, 194] width 104 height 16
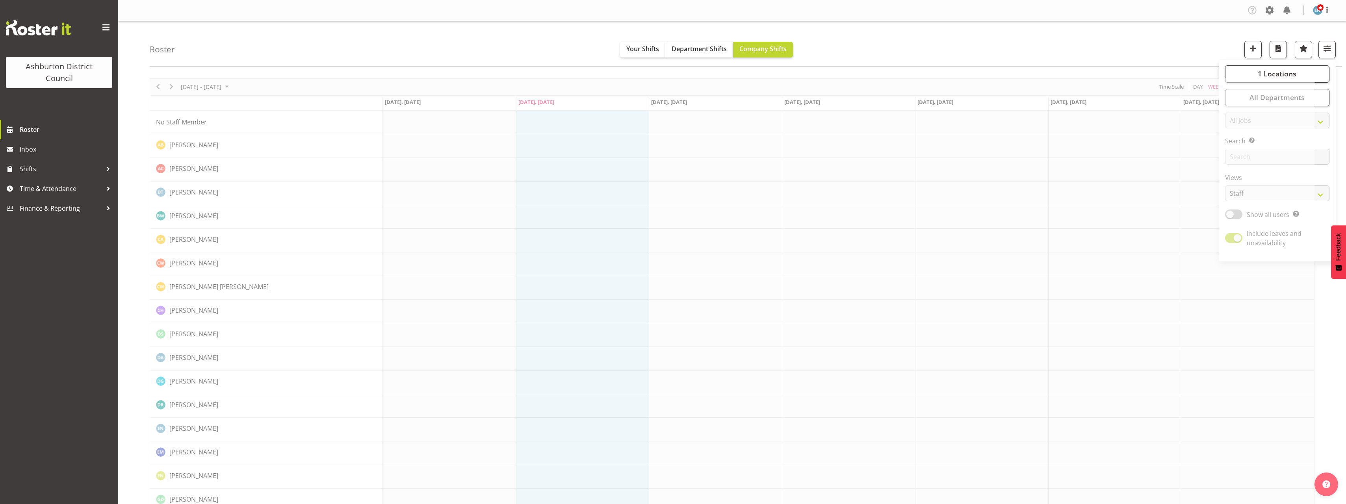
click at [1062, 50] on div "Roster Your Shifts Department Shifts Company Shifts 1 Locations [GEOGRAPHIC_DAT…" at bounding box center [746, 43] width 1192 height 45
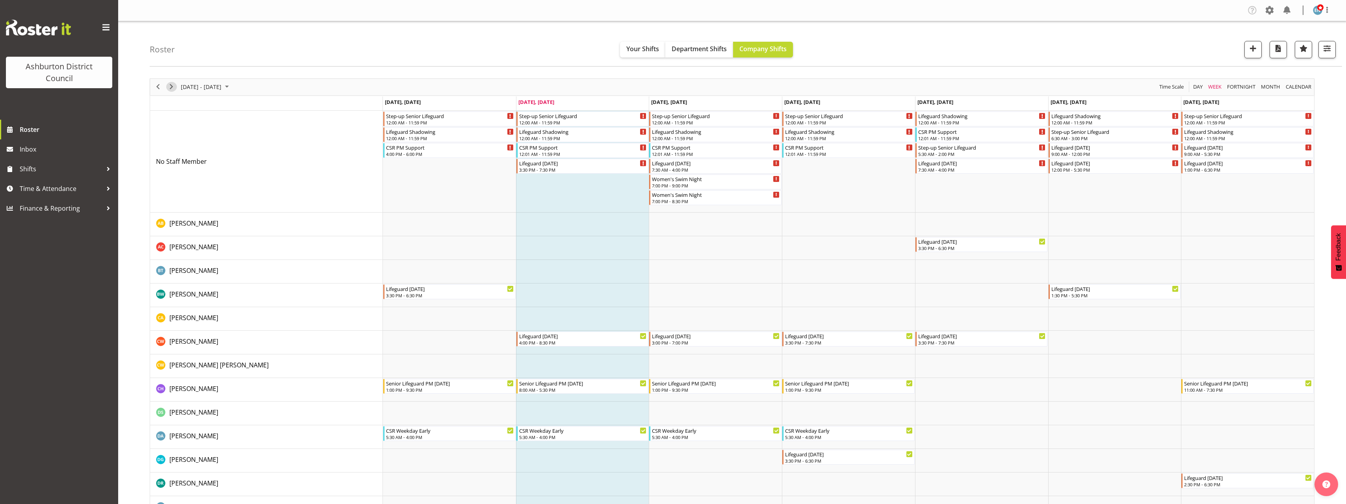
click at [171, 89] on span "Next" at bounding box center [171, 87] width 9 height 10
